Goal: Navigation & Orientation: Find specific page/section

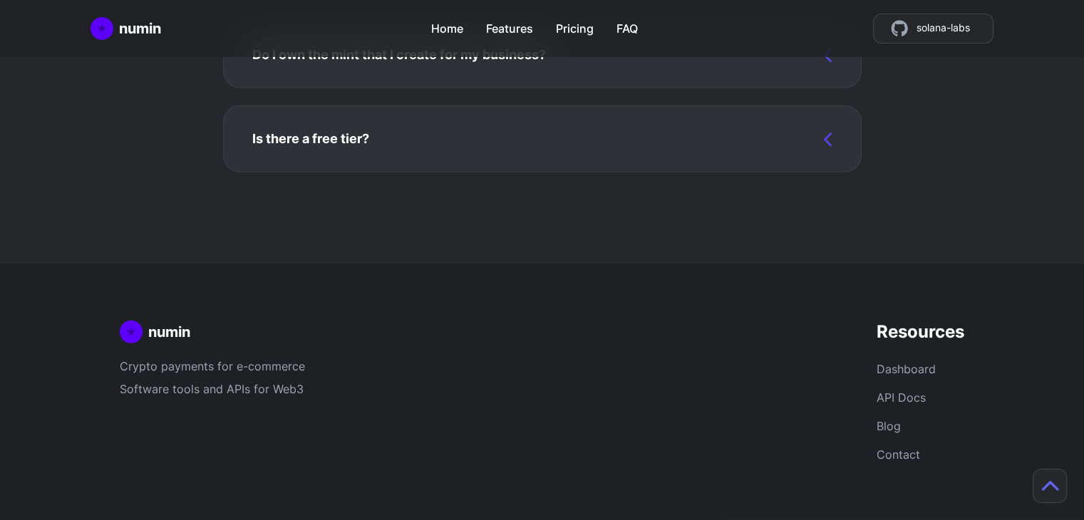
scroll to position [4320, 0]
drag, startPoint x: 267, startPoint y: 332, endPoint x: 221, endPoint y: 329, distance: 45.7
click at [221, 329] on div "numin" at bounding box center [261, 332] width 282 height 23
copy div "numin"
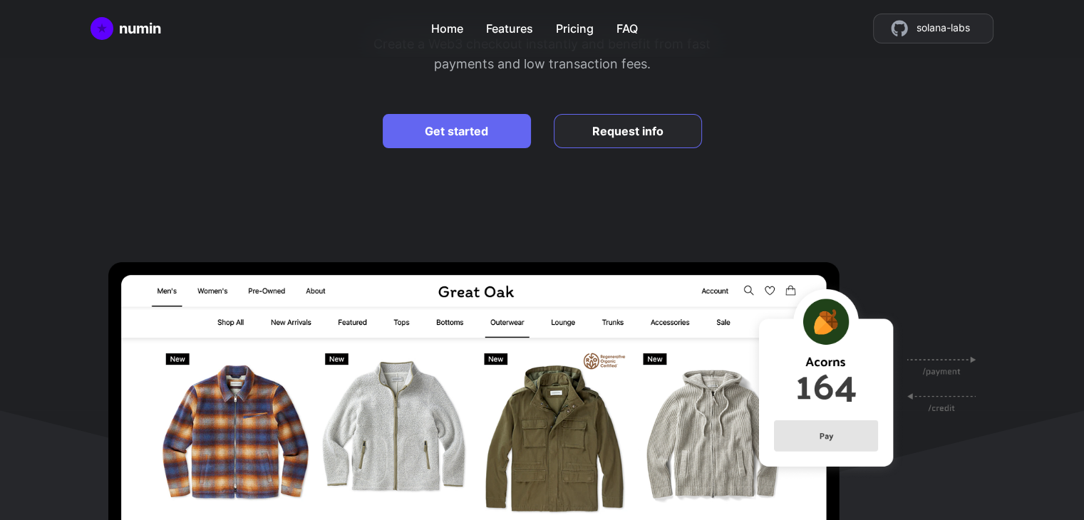
scroll to position [0, 0]
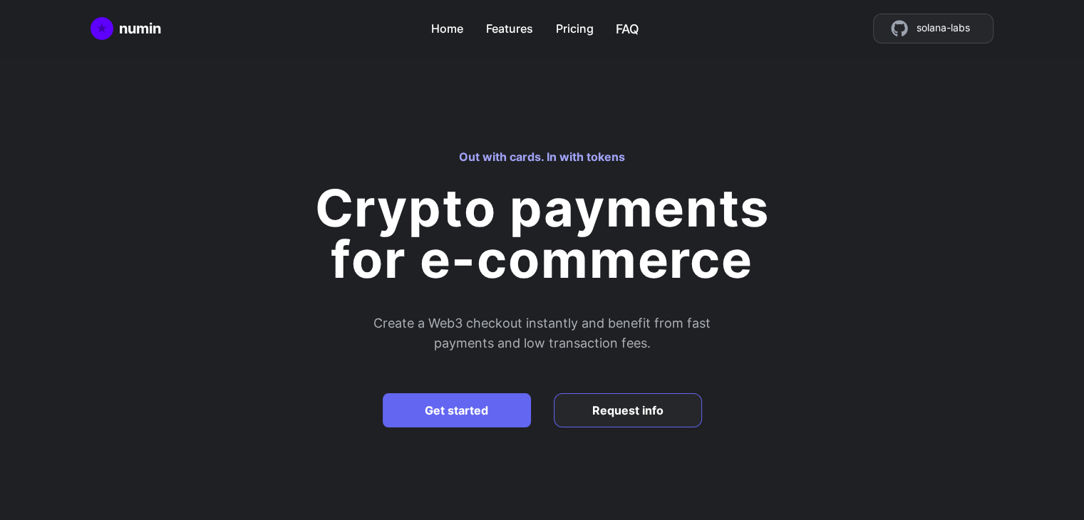
click at [635, 31] on link "FAQ" at bounding box center [627, 25] width 24 height 25
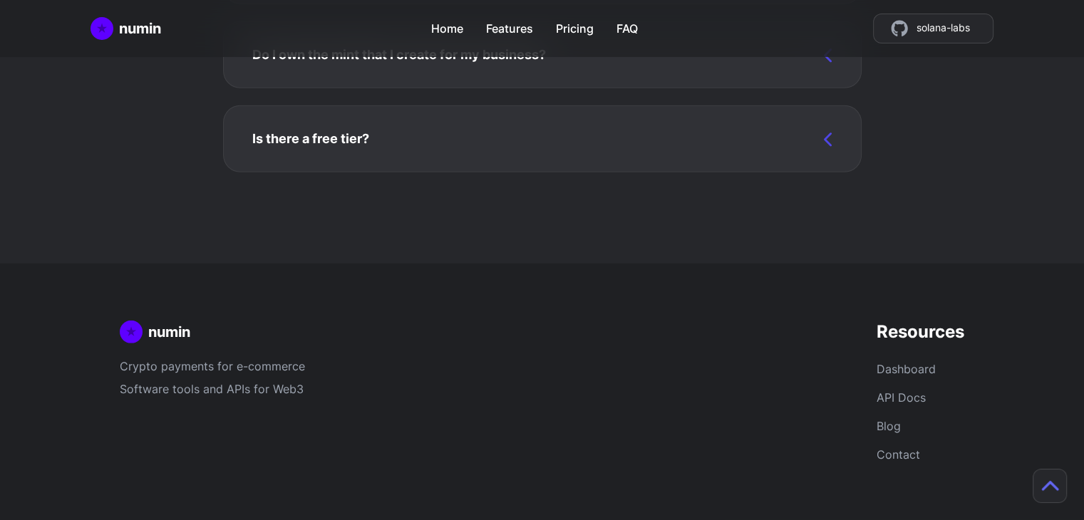
scroll to position [4320, 0]
click at [877, 451] on link "Contact" at bounding box center [898, 455] width 43 height 14
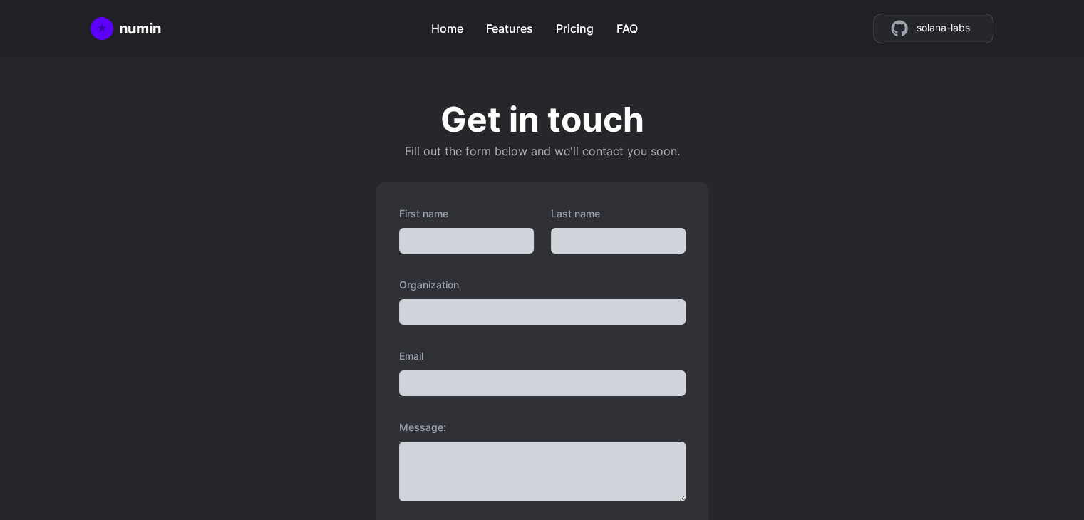
click at [136, 31] on div "numin" at bounding box center [140, 29] width 42 height 20
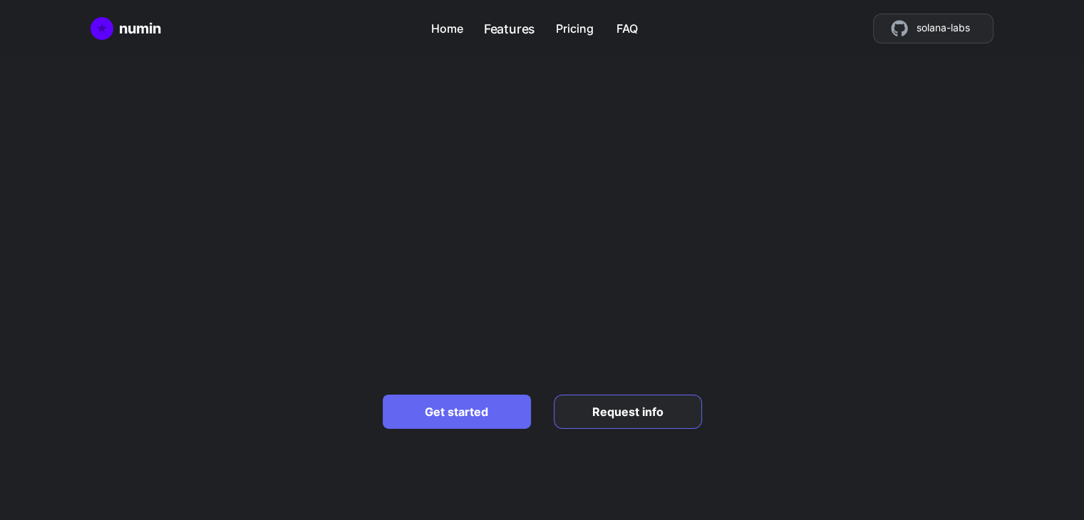
click at [507, 26] on link "Features" at bounding box center [509, 25] width 52 height 25
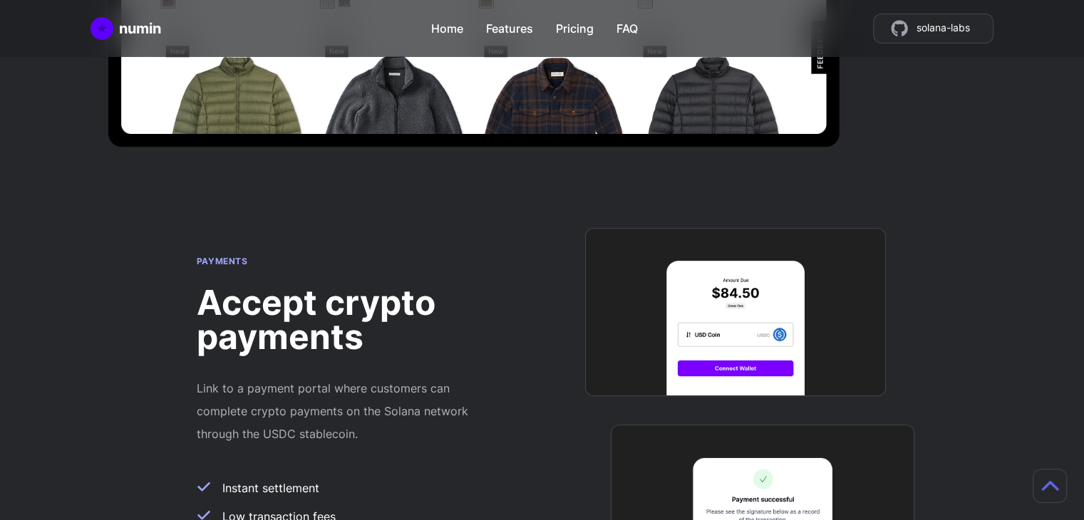
scroll to position [138, 0]
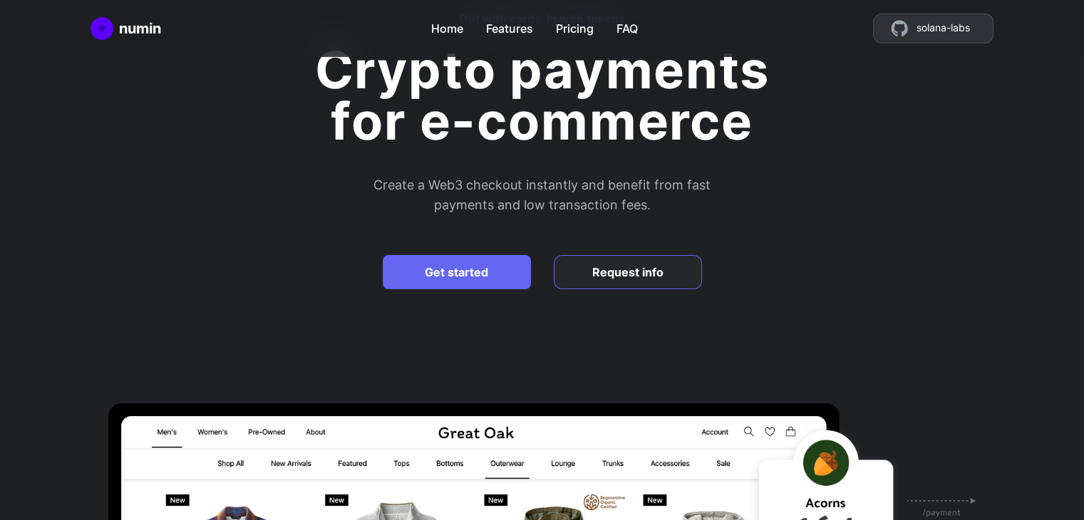
click at [943, 29] on span "solana-labs" at bounding box center [943, 28] width 53 height 17
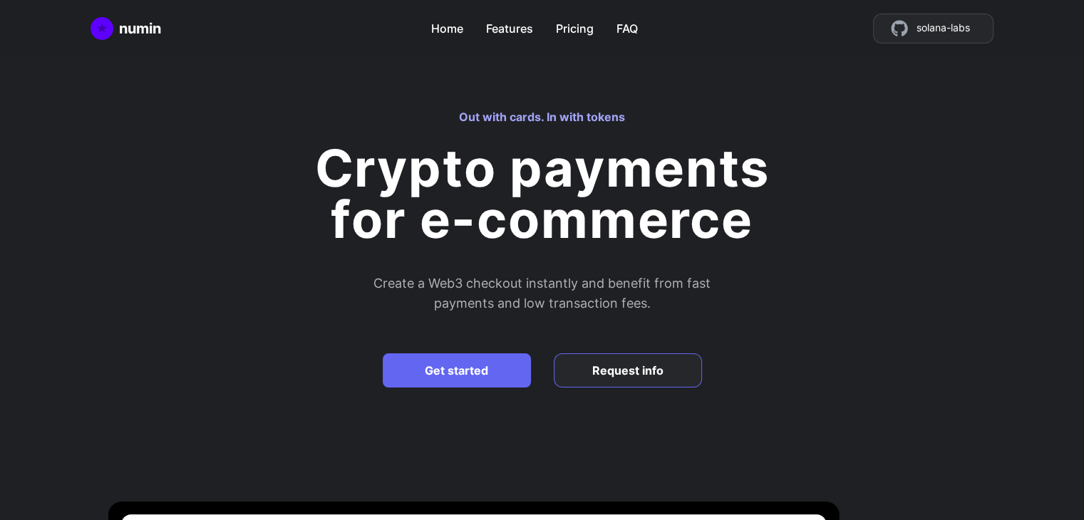
scroll to position [0, 0]
